Goal: Information Seeking & Learning: Learn about a topic

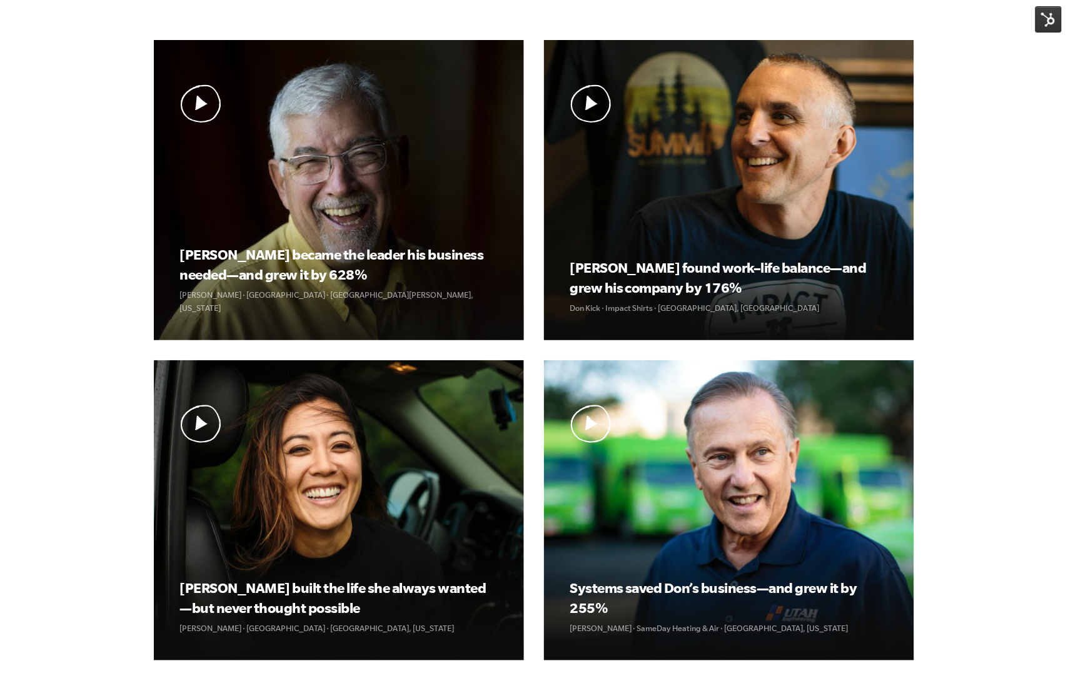
scroll to position [417, 0]
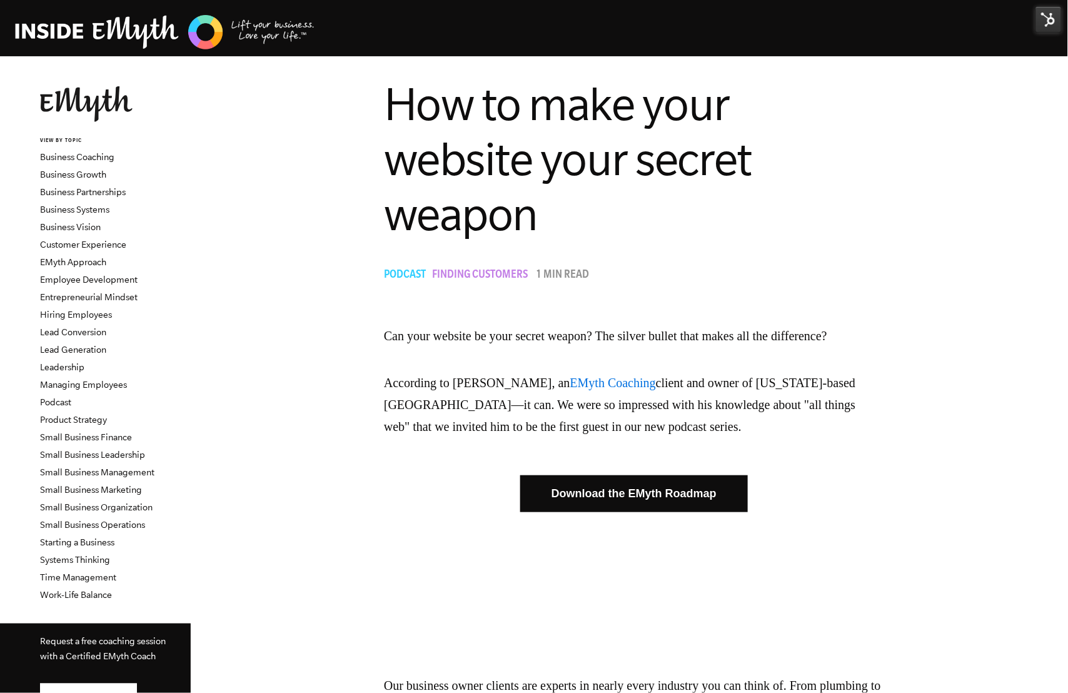
click at [1039, 16] on img at bounding box center [1048, 19] width 26 height 26
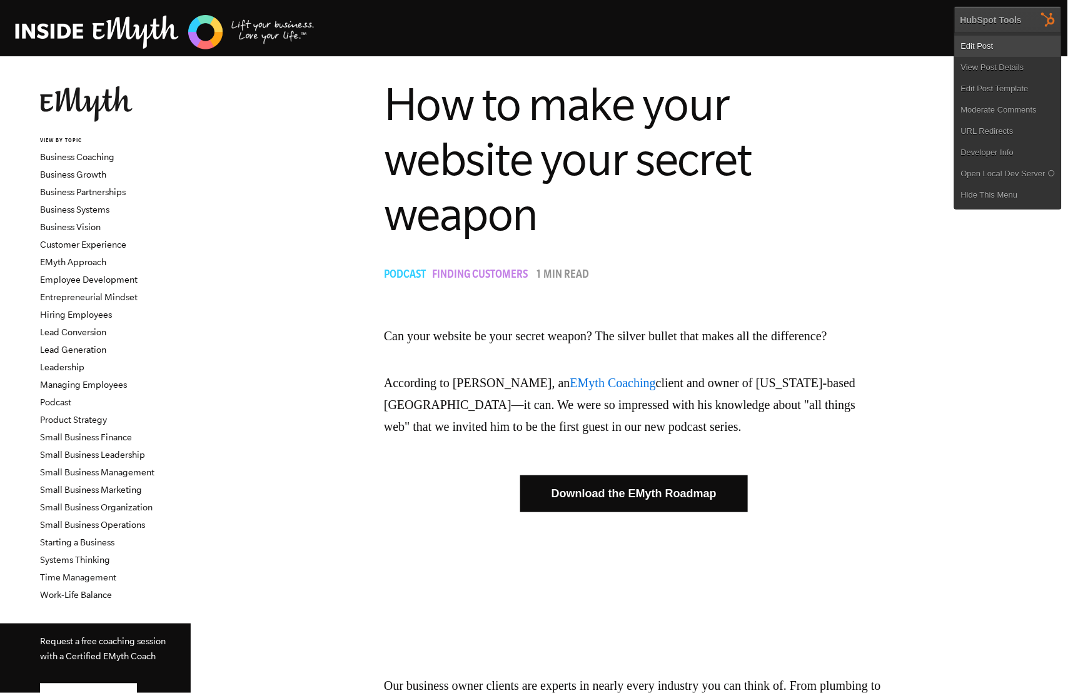
click at [1012, 44] on link "Edit Post" at bounding box center [1008, 46] width 106 height 21
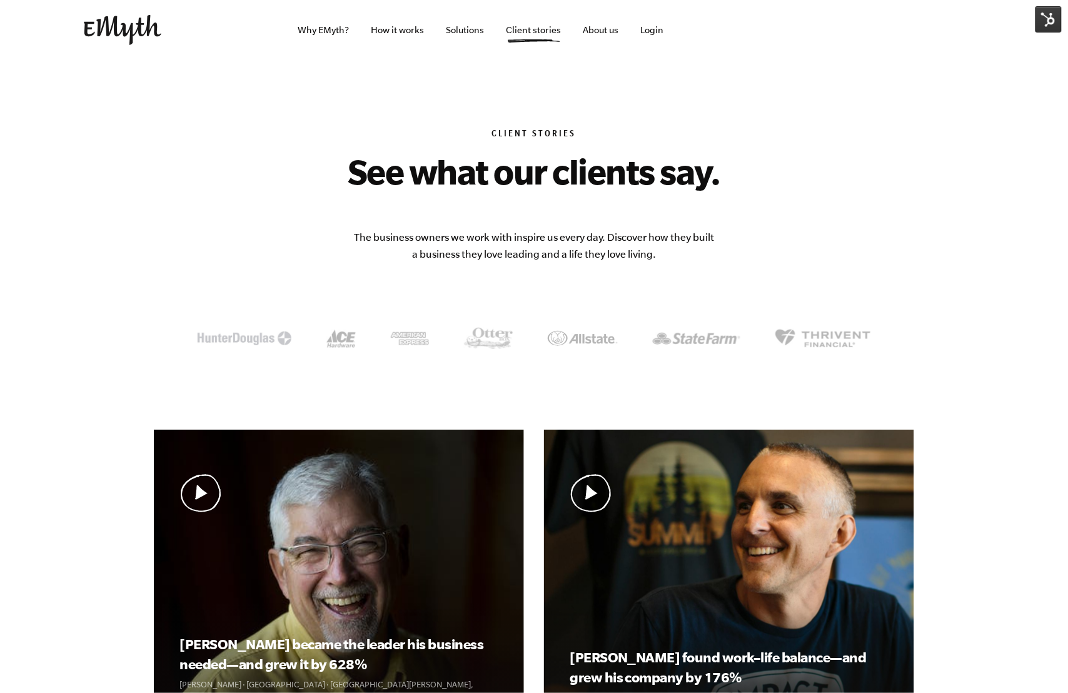
click at [586, 249] on p "The business owners we work with inspire us every day. Discover how they built …" at bounding box center [534, 246] width 363 height 34
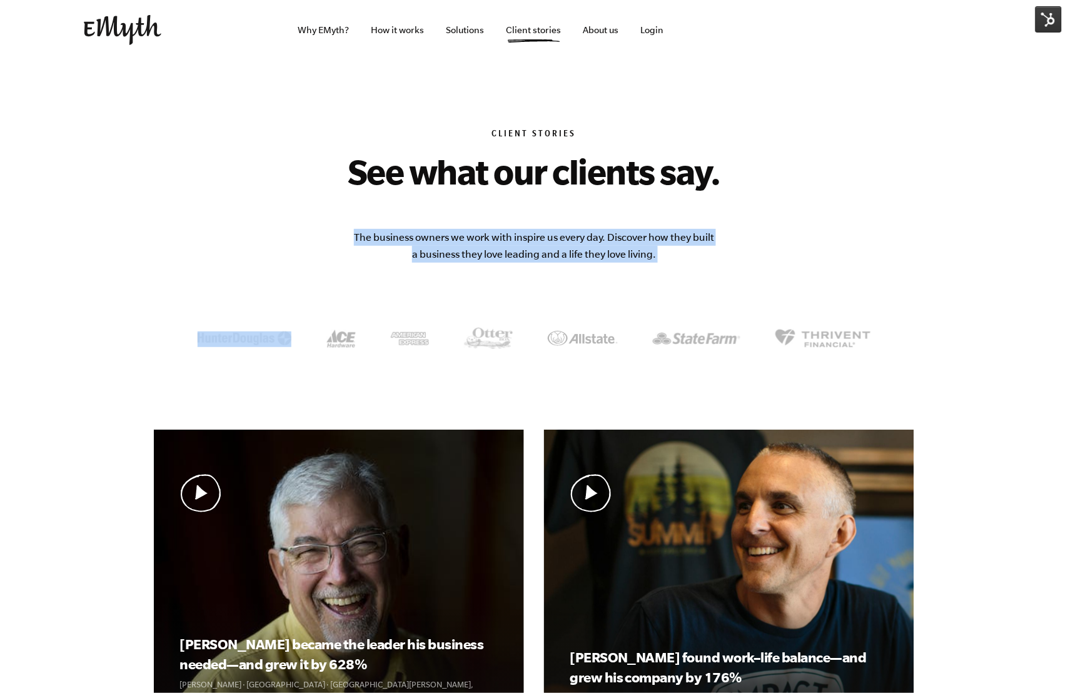
click at [586, 249] on p "The business owners we work with inspire us every day. Discover how they built …" at bounding box center [534, 246] width 363 height 34
click at [591, 242] on p "The business owners we work with inspire us every day. Discover how they built …" at bounding box center [534, 246] width 363 height 34
click at [678, 246] on p "The business owners we work with inspire us every day. Discover how they built …" at bounding box center [534, 246] width 363 height 34
drag, startPoint x: 665, startPoint y: 254, endPoint x: 608, endPoint y: 236, distance: 60.5
click at [608, 236] on p "The business owners we work with inspire us every day. Discover how they built …" at bounding box center [534, 246] width 363 height 34
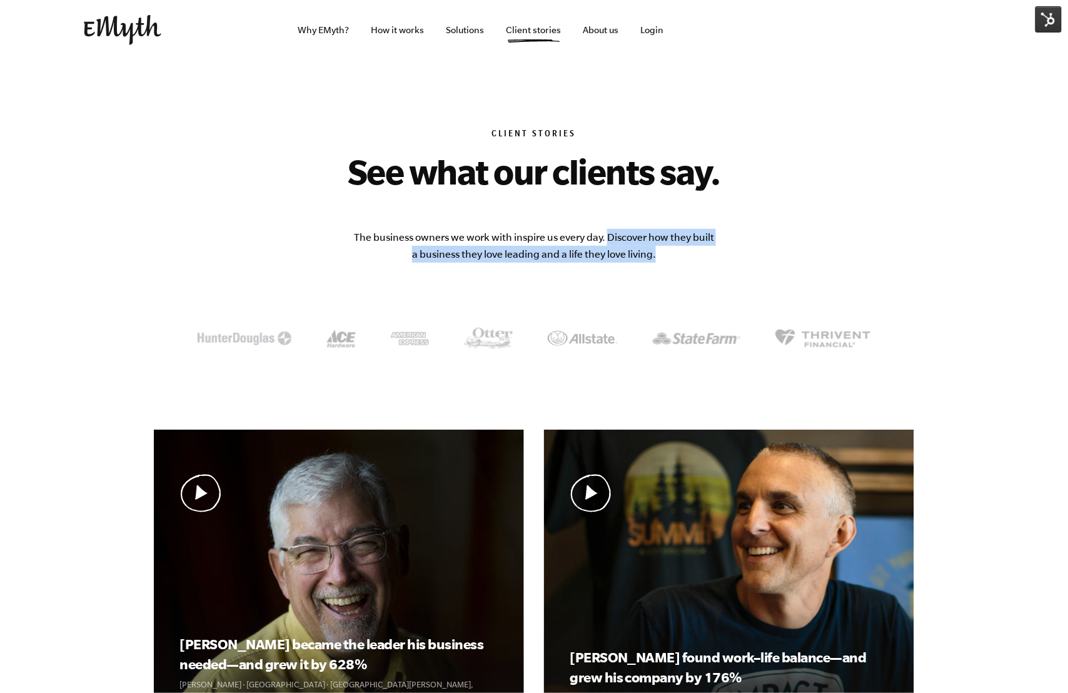
copy p "Discover how they built a business they love leading and a life they love livin…"
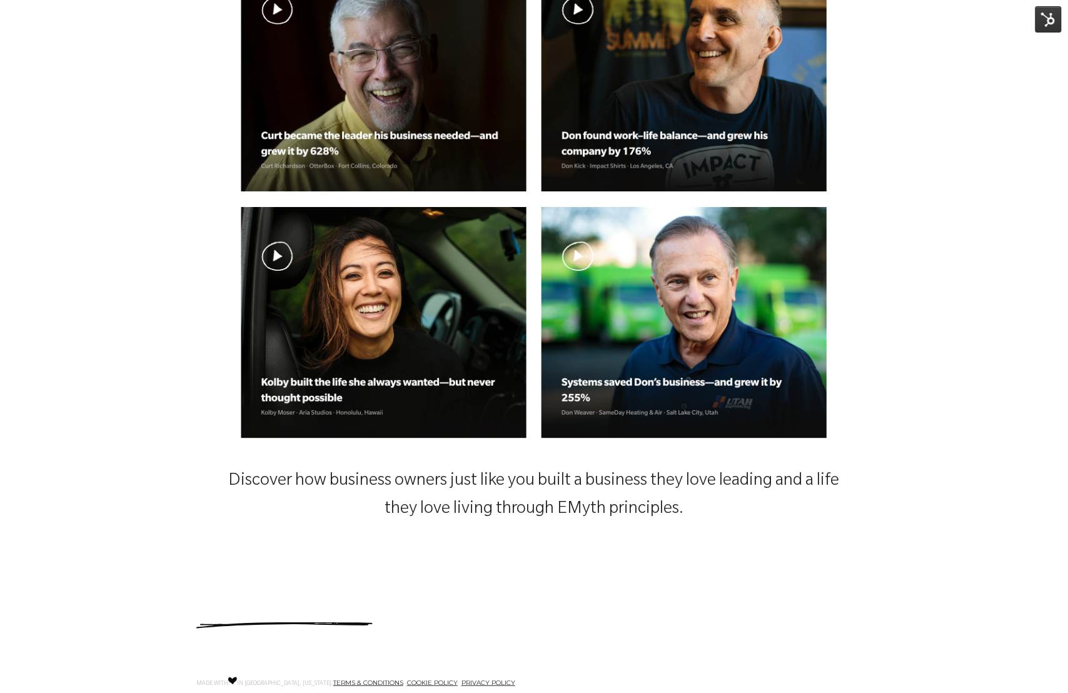
scroll to position [1106, 0]
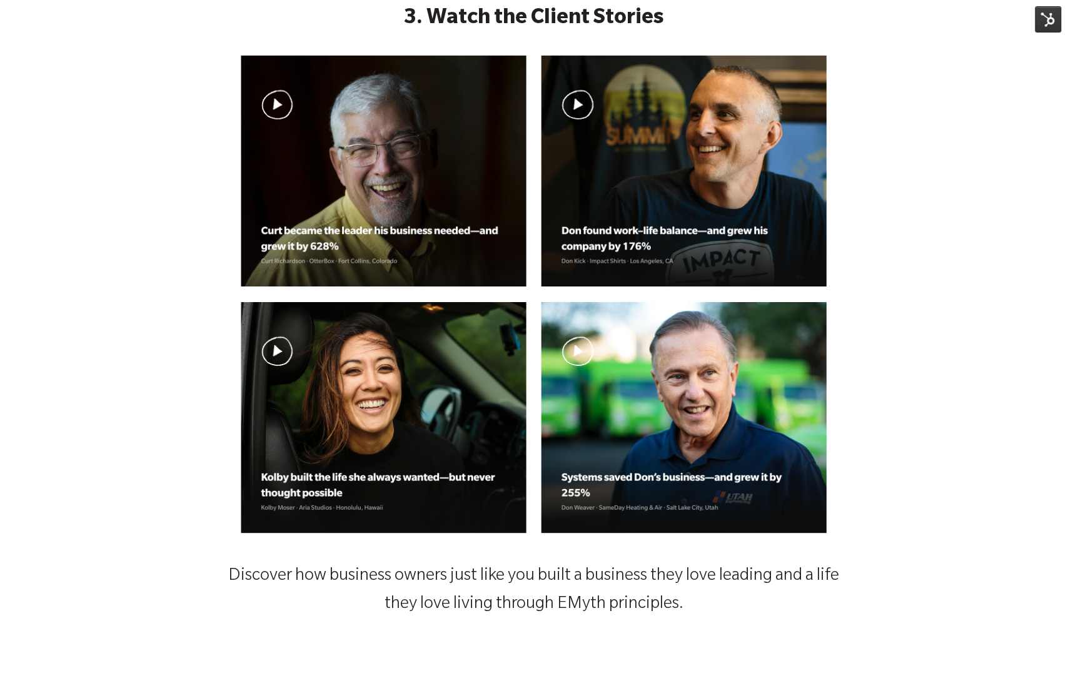
scroll to position [1146, 0]
